Goal: Task Accomplishment & Management: Use online tool/utility

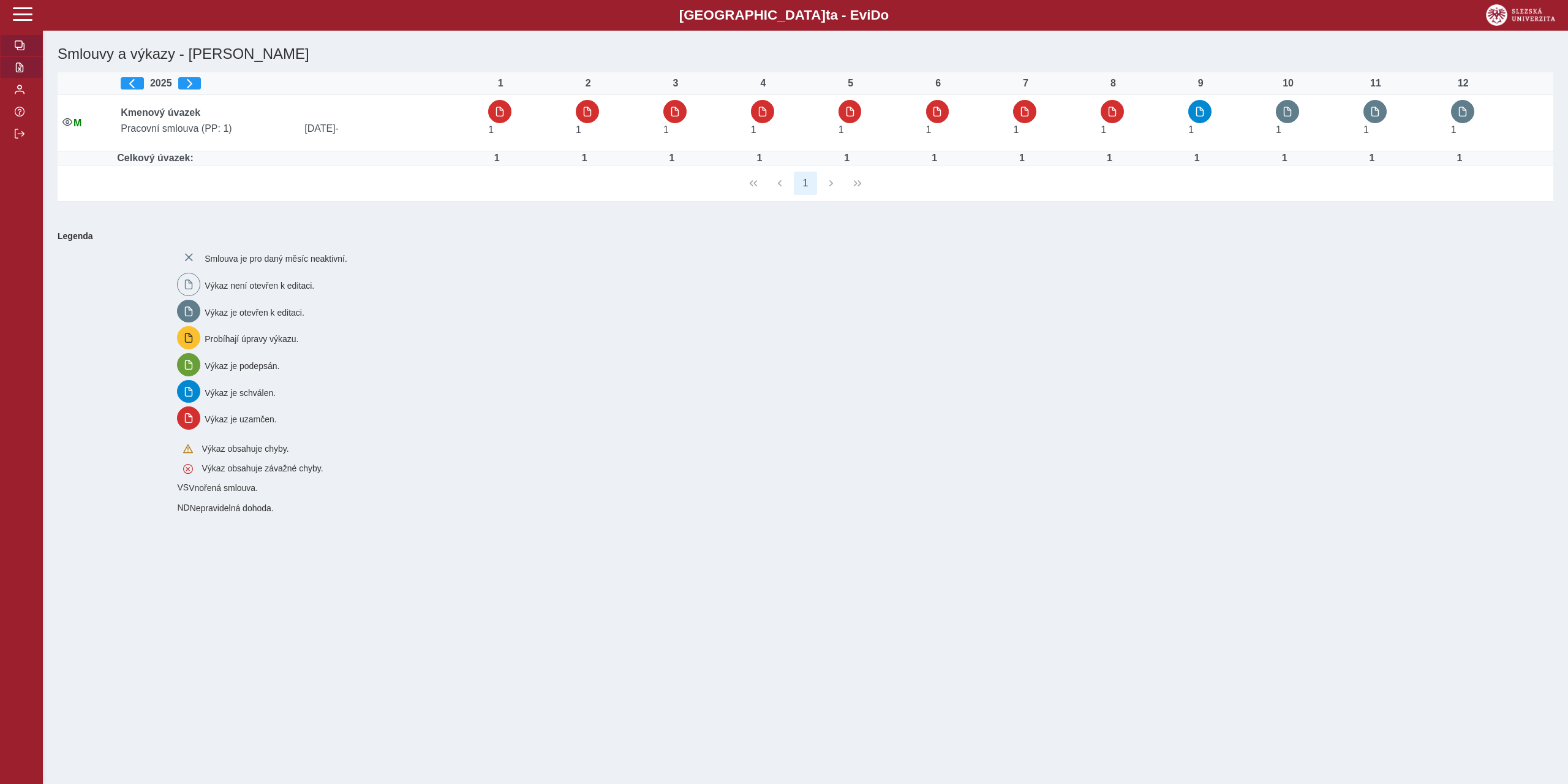
click at [20, 71] on span "button" at bounding box center [20, 68] width 10 height 10
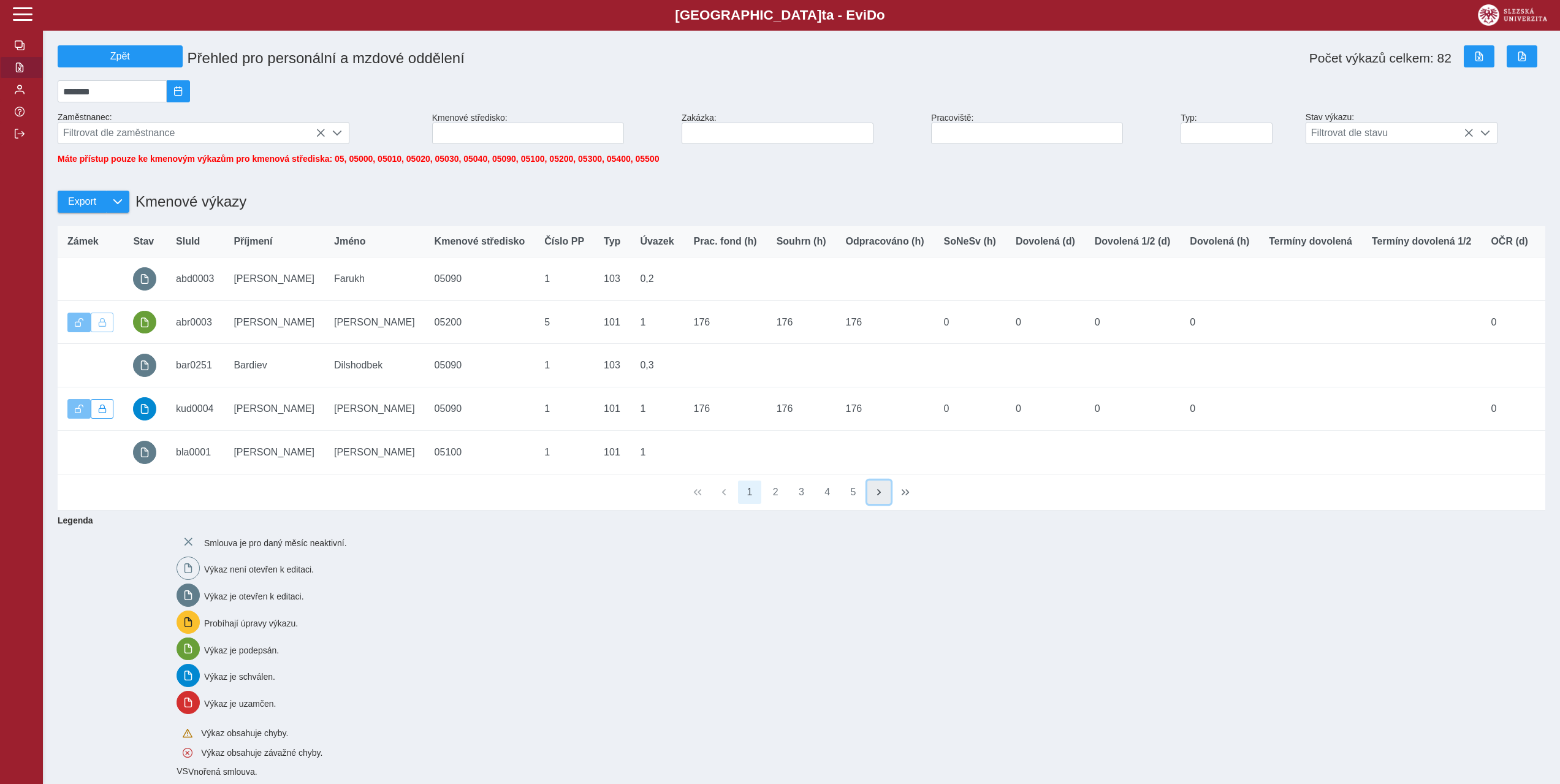
click at [880, 497] on span "button" at bounding box center [879, 492] width 10 height 10
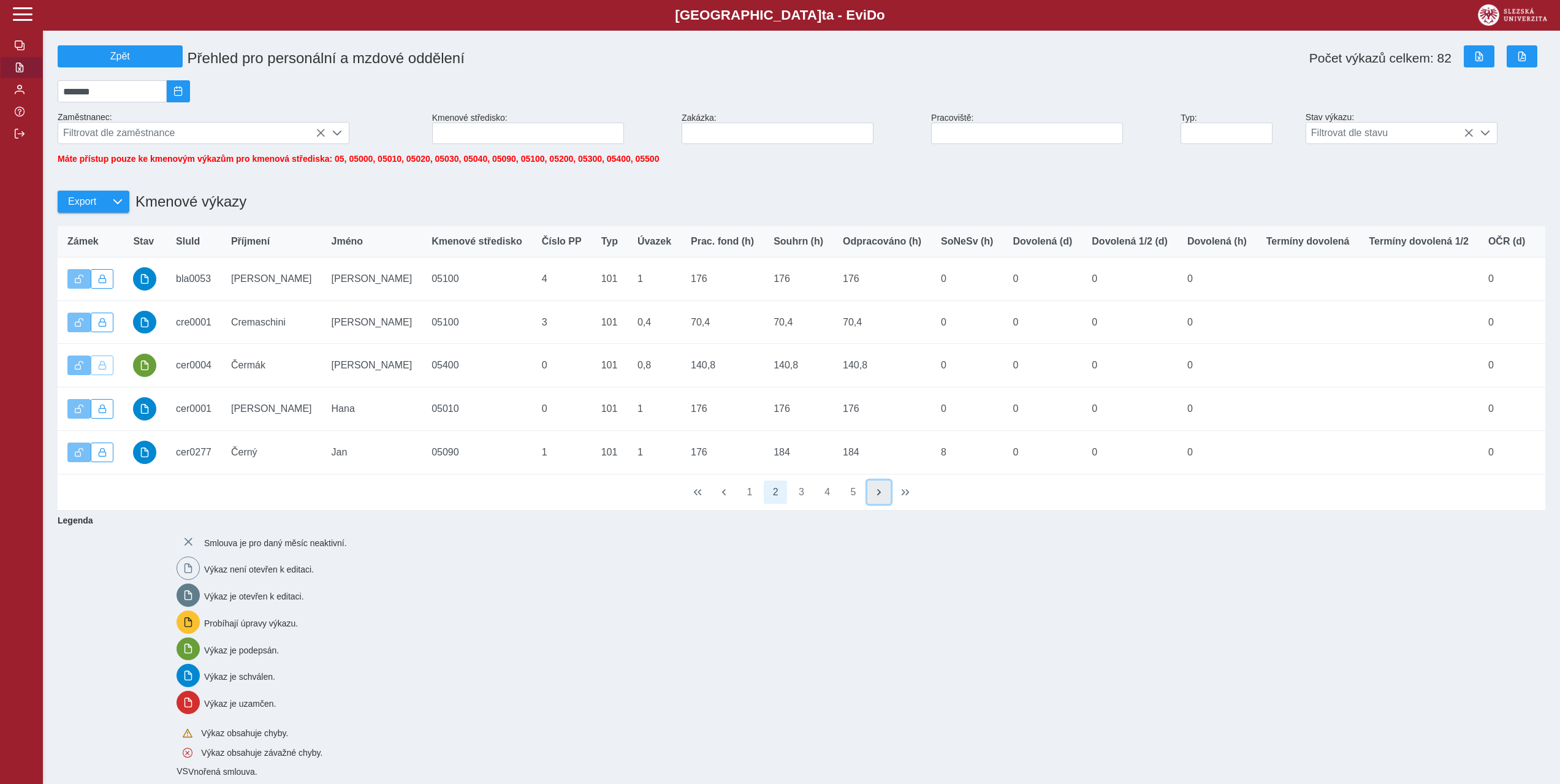
click at [887, 497] on button "button" at bounding box center [879, 492] width 24 height 24
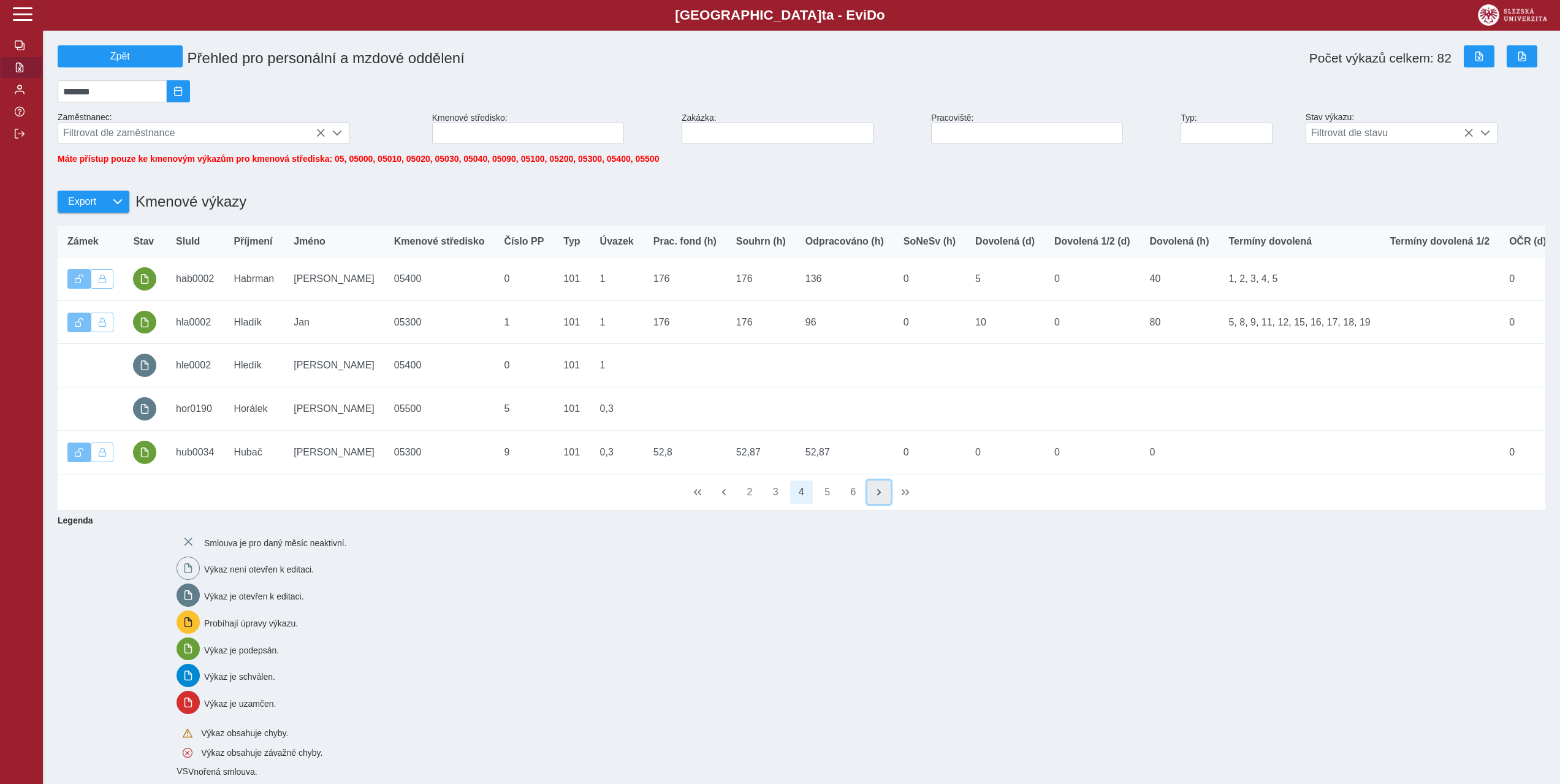
click at [879, 497] on span "button" at bounding box center [879, 492] width 10 height 10
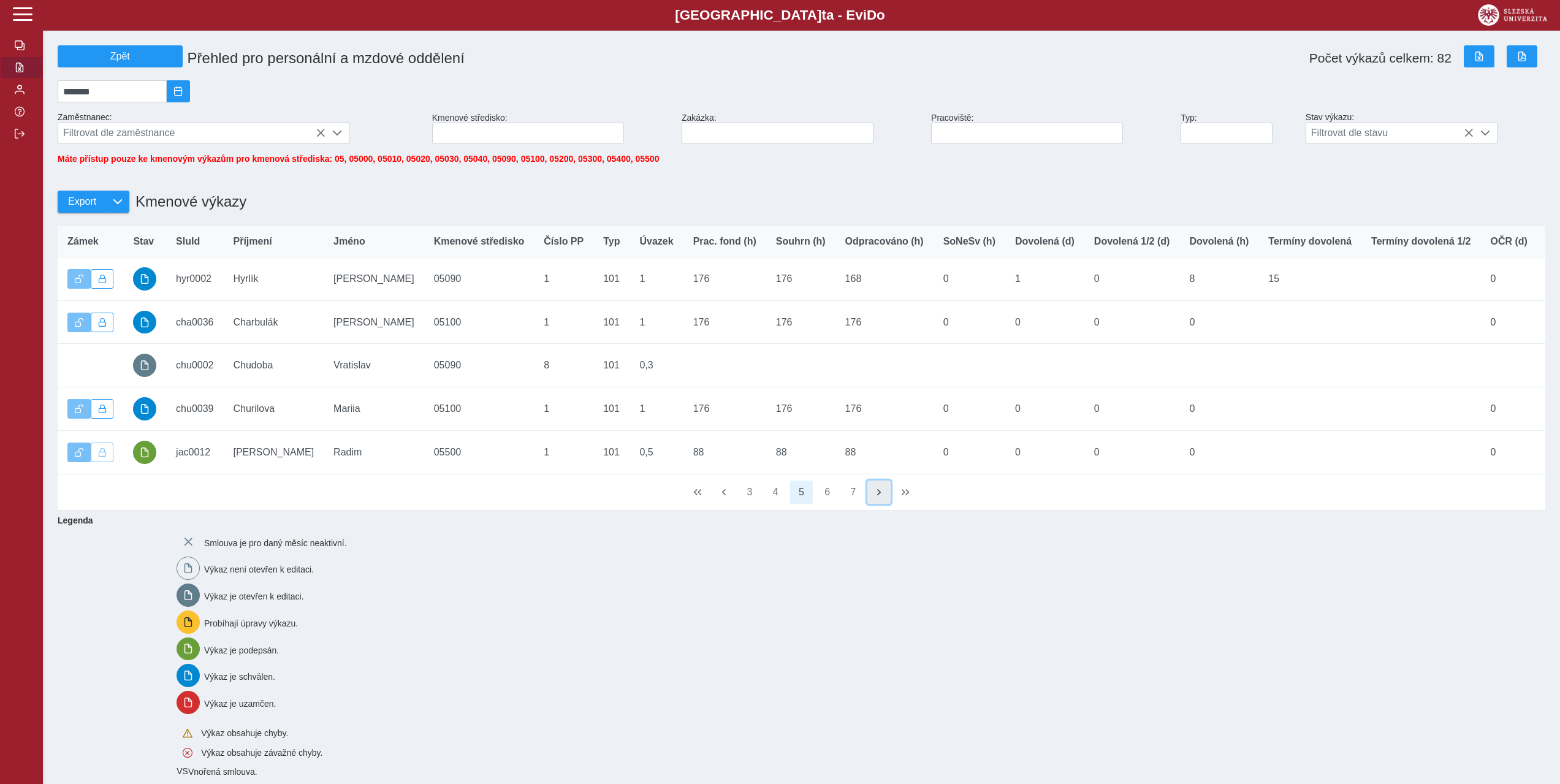
click at [882, 497] on span "button" at bounding box center [879, 492] width 10 height 10
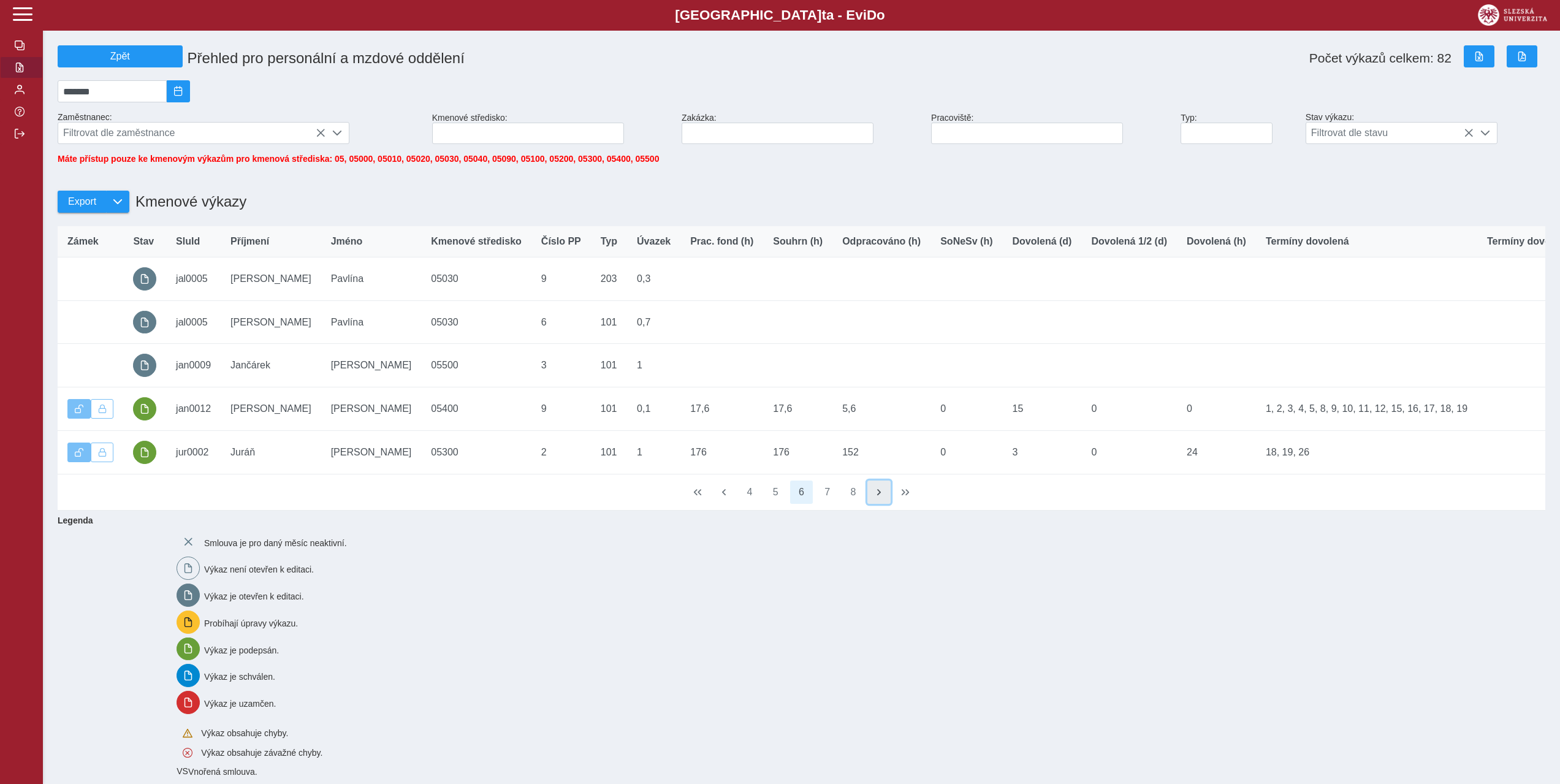
click at [875, 497] on span "button" at bounding box center [879, 492] width 10 height 10
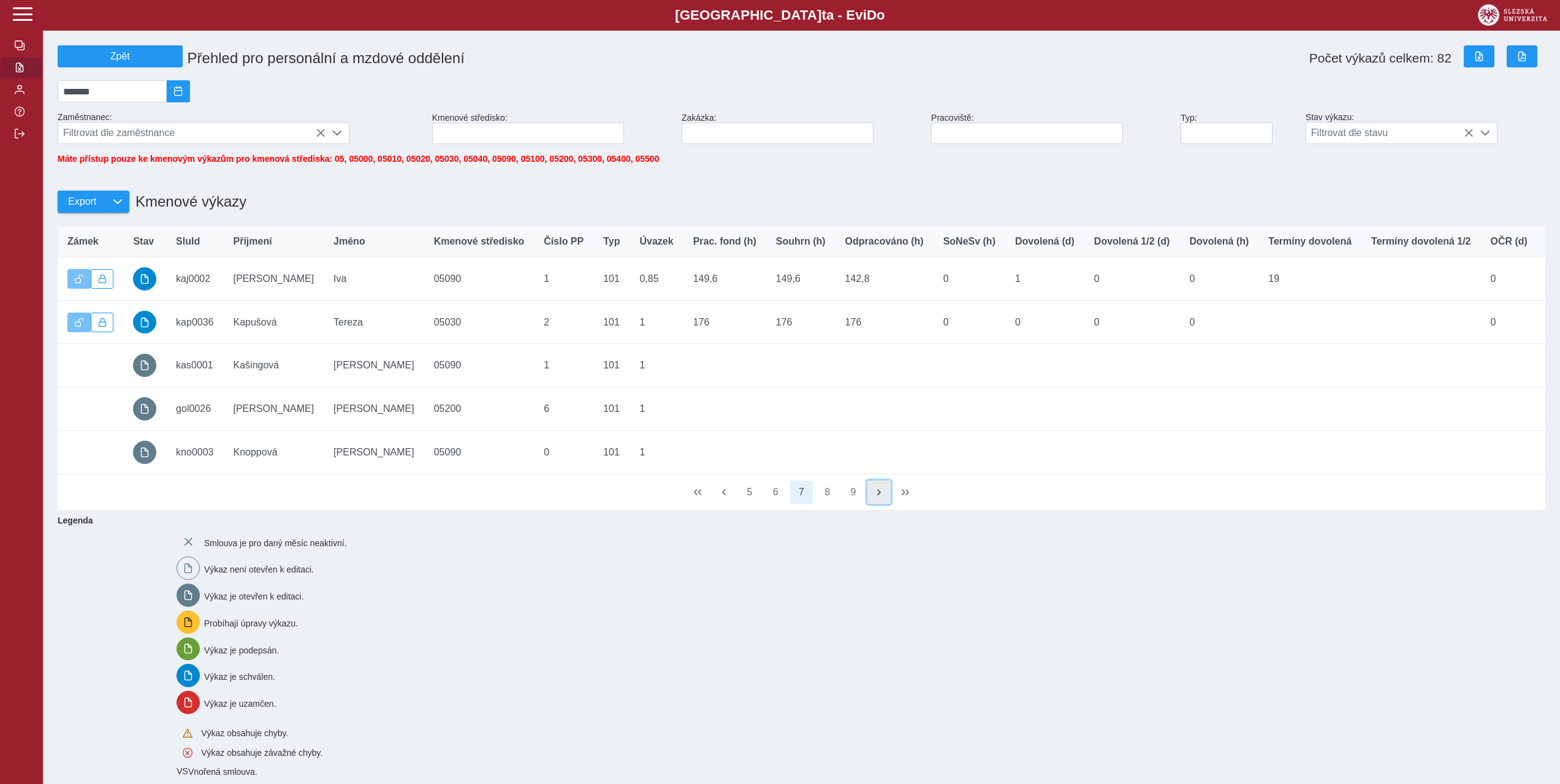
click at [875, 497] on span "button" at bounding box center [879, 492] width 10 height 10
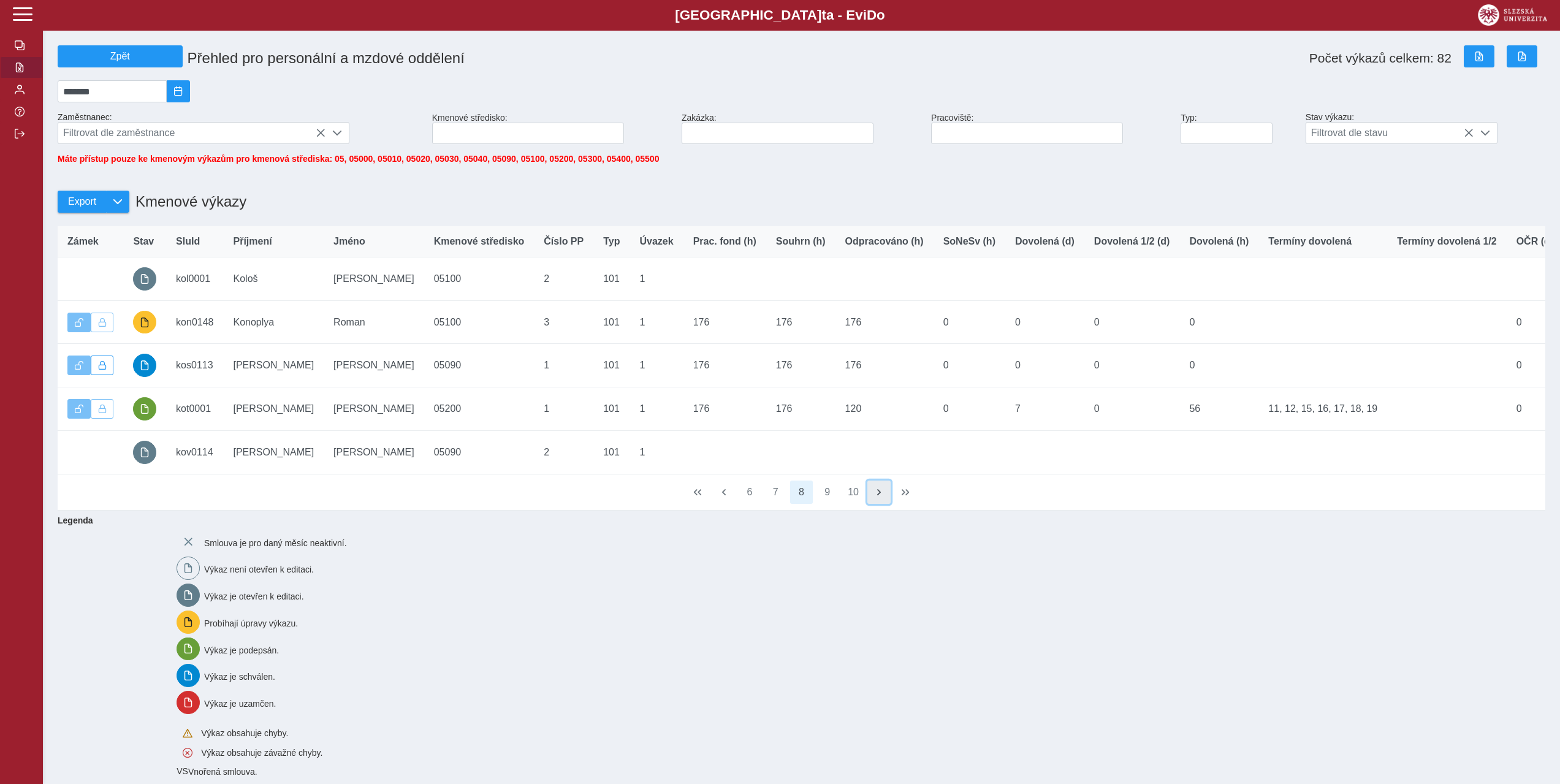
click at [875, 497] on span "button" at bounding box center [879, 492] width 10 height 10
click at [881, 497] on span "button" at bounding box center [879, 492] width 10 height 10
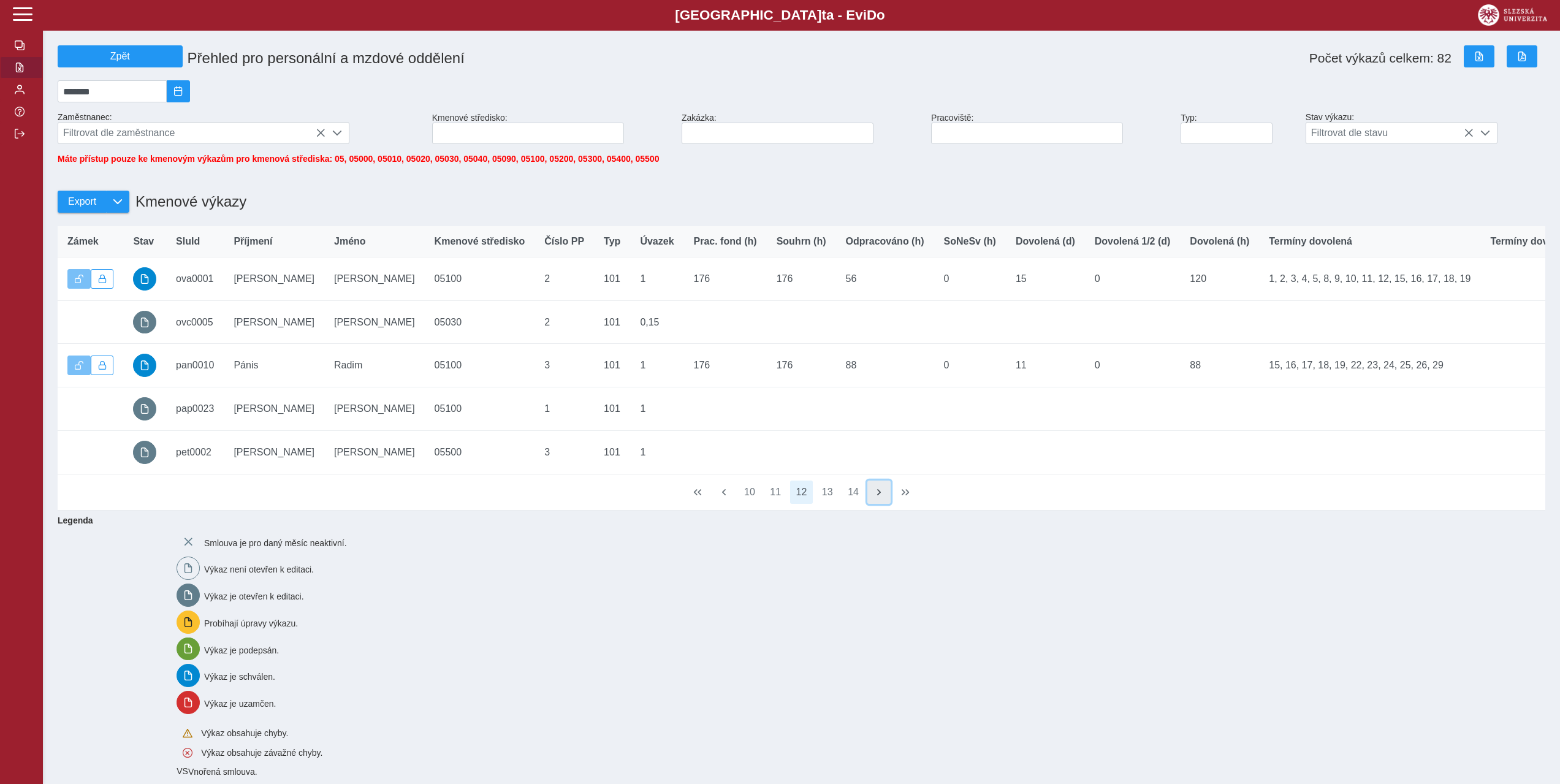
click at [876, 497] on span "button" at bounding box center [879, 492] width 10 height 10
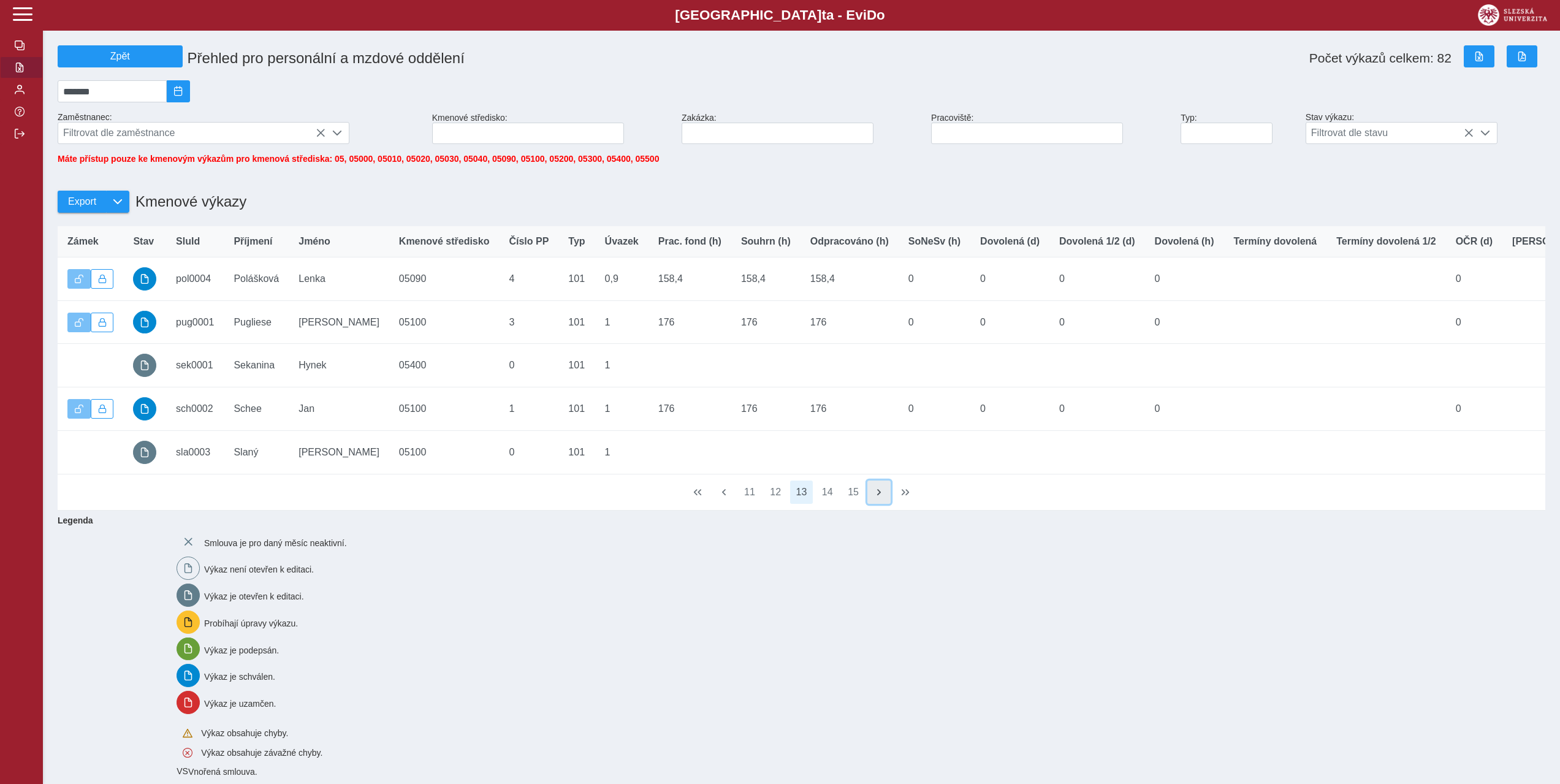
click at [876, 497] on span "button" at bounding box center [879, 492] width 10 height 10
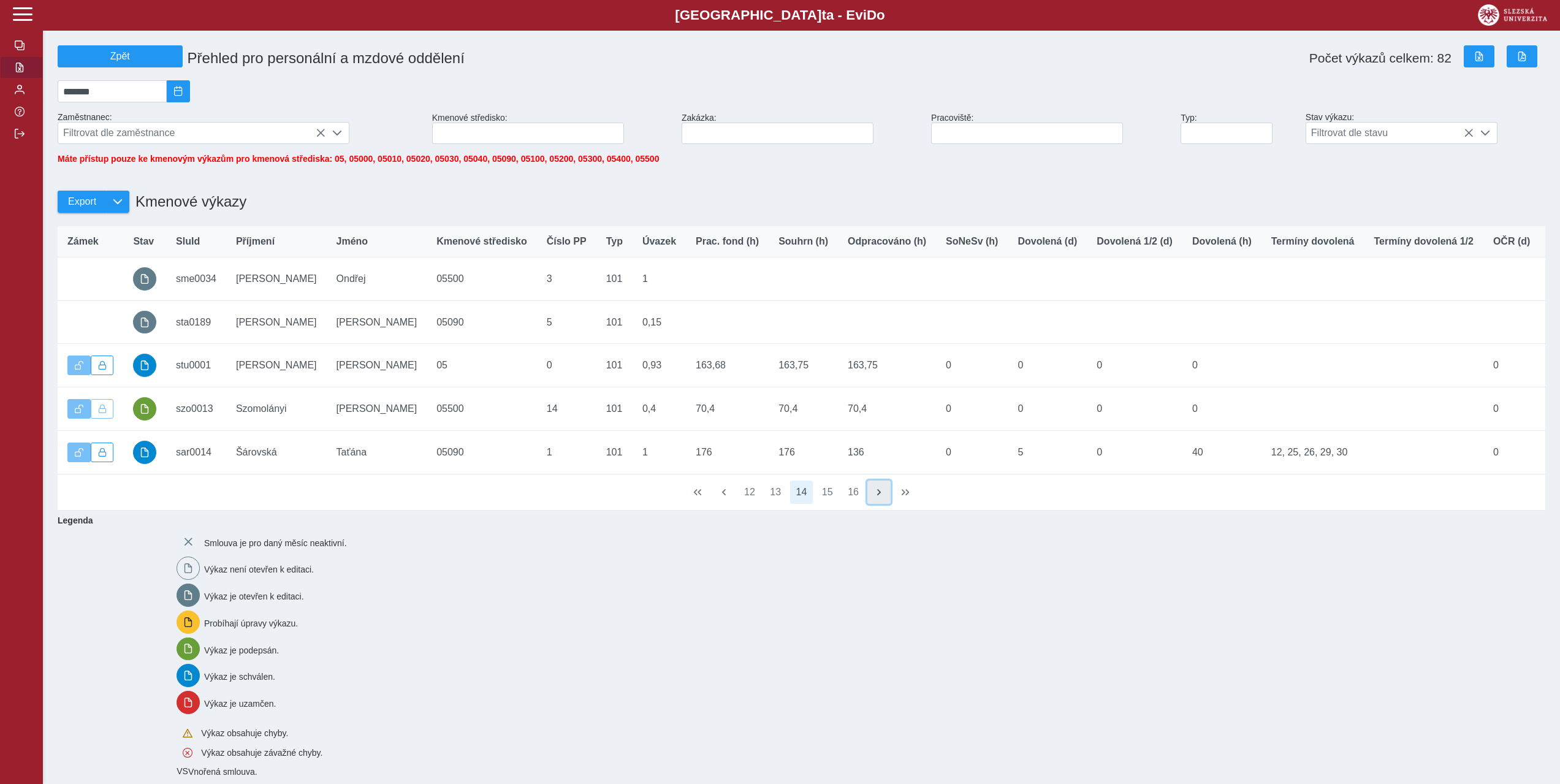
click at [885, 504] on button "button" at bounding box center [879, 492] width 24 height 24
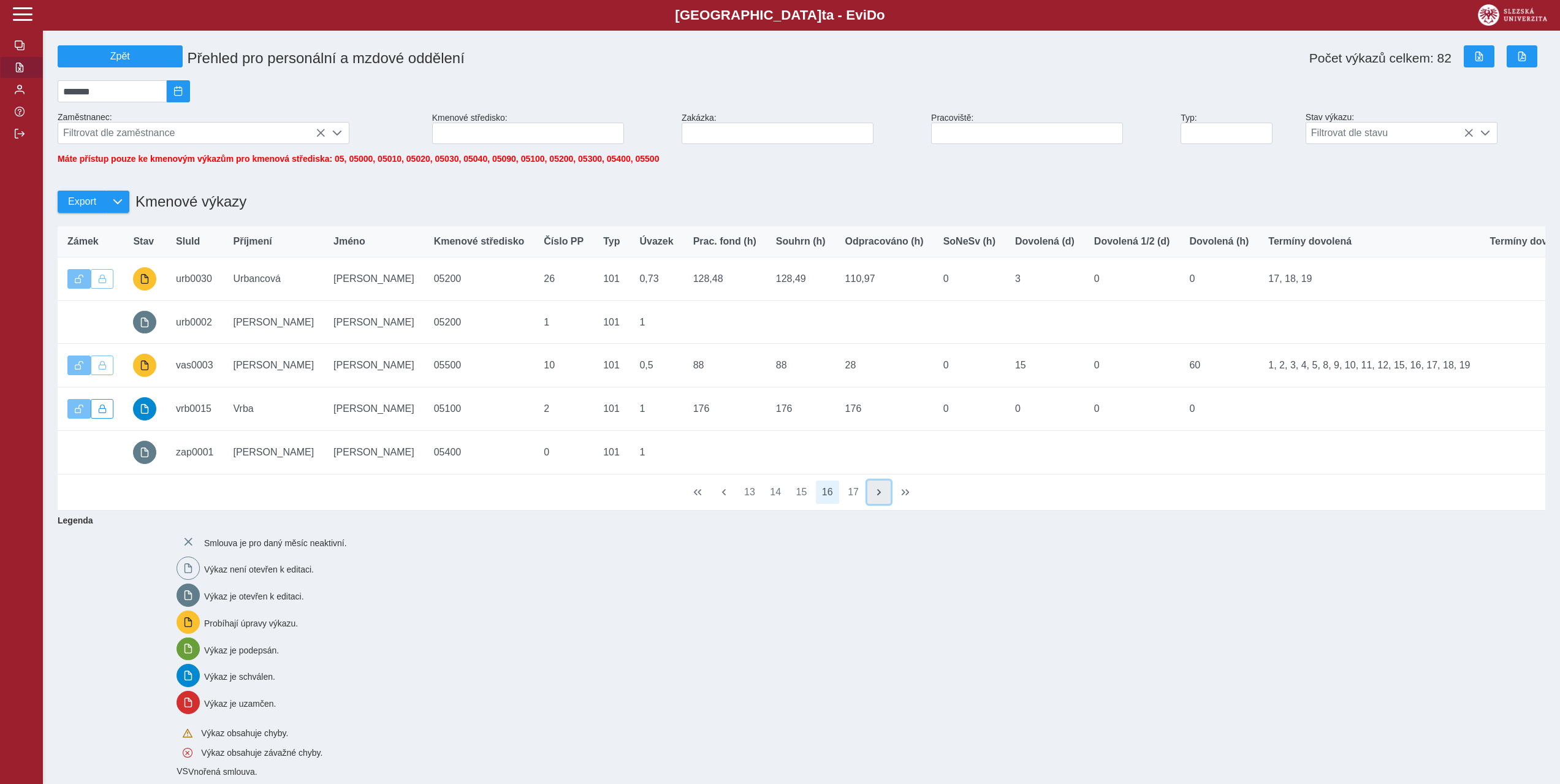
click at [885, 504] on button "button" at bounding box center [879, 492] width 24 height 24
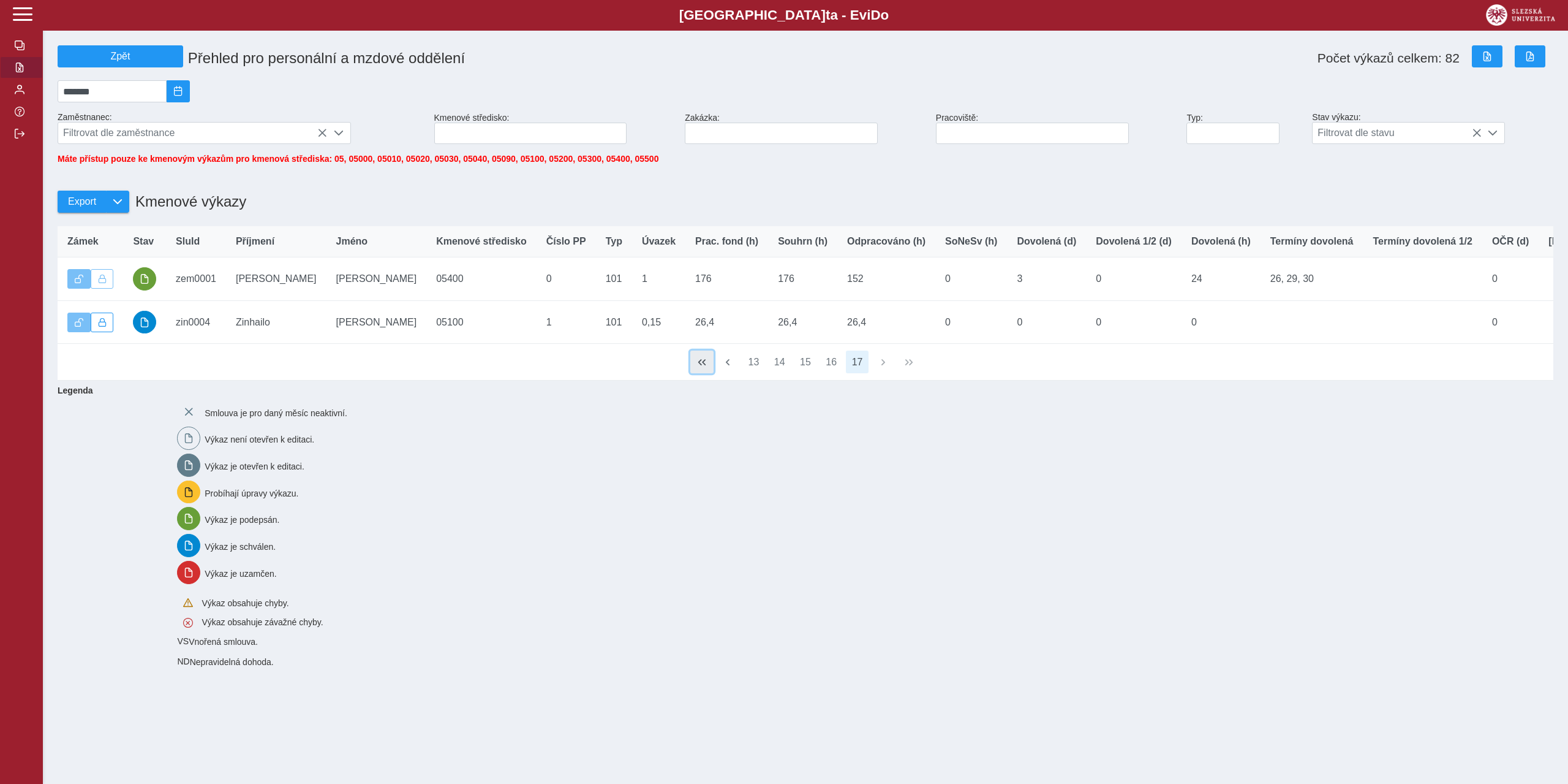
click at [700, 367] on span "button" at bounding box center [702, 362] width 10 height 10
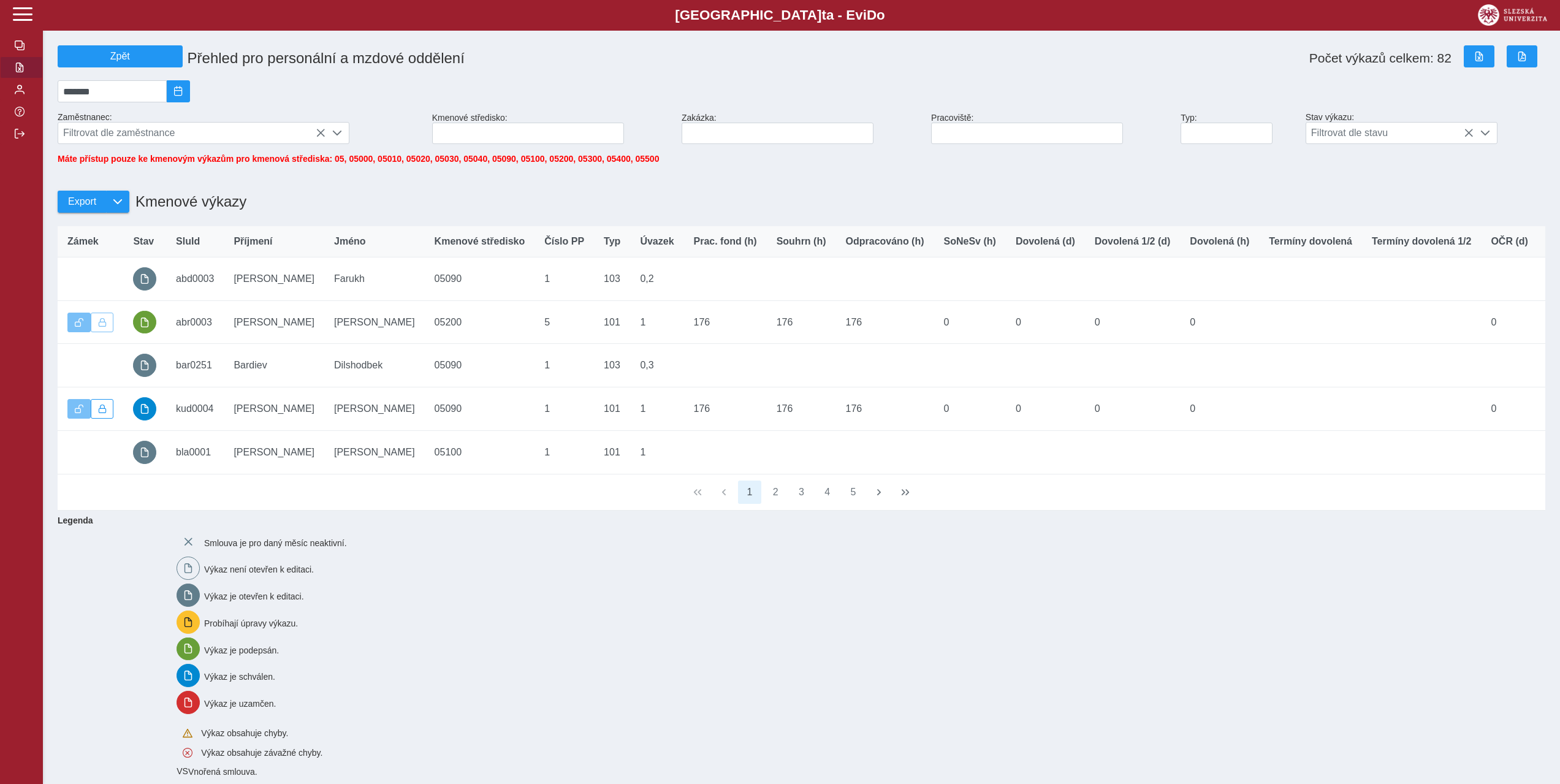
drag, startPoint x: 545, startPoint y: 657, endPoint x: 266, endPoint y: 207, distance: 529.5
click at [540, 652] on div "Smlouva je pro daný měsíc neaktivní. Výkaz není otevřen k editaci. Výkaz je ote…" at bounding box center [853, 664] width 1364 height 277
